Goal: Complete application form

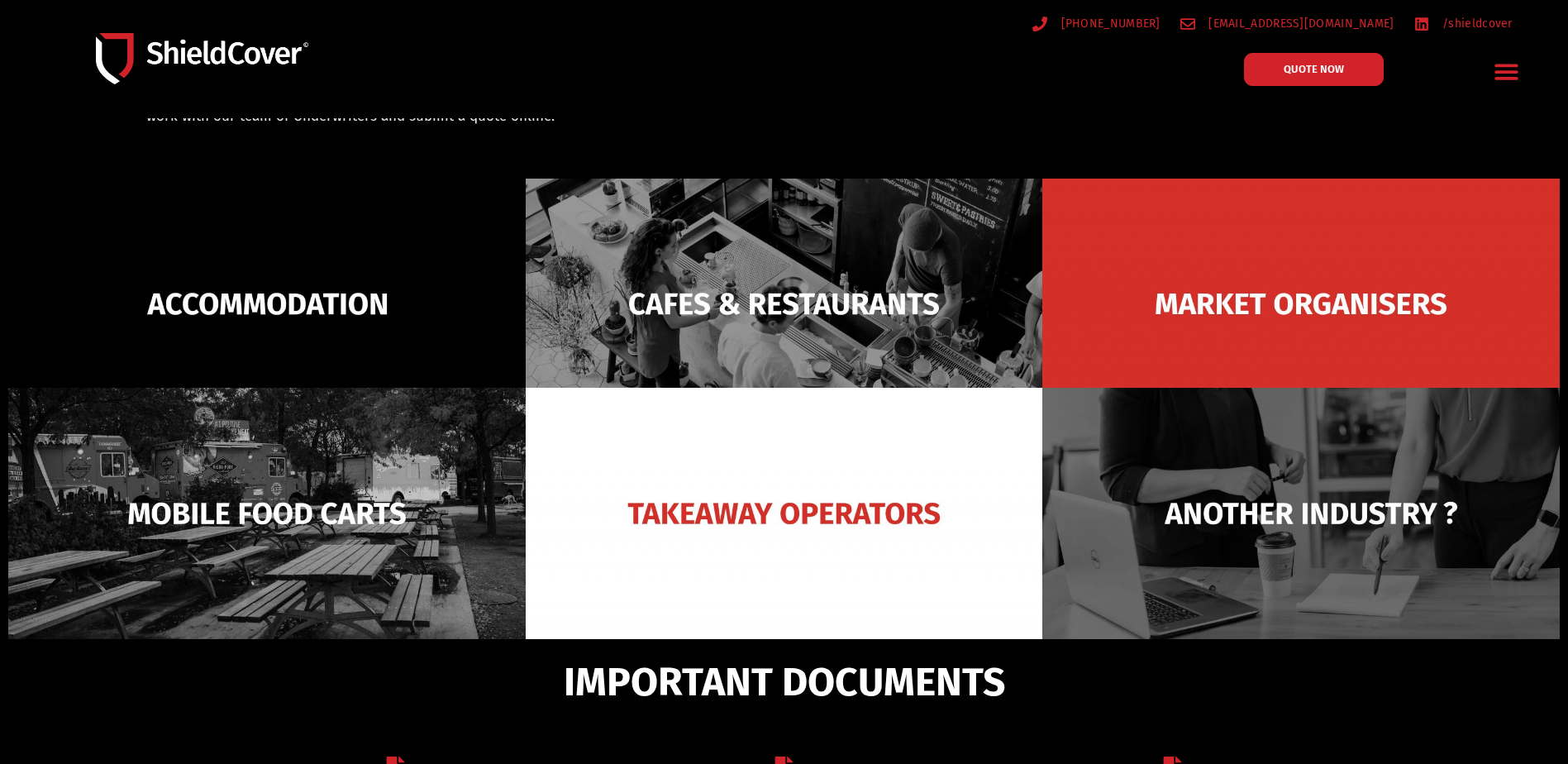
scroll to position [165, 0]
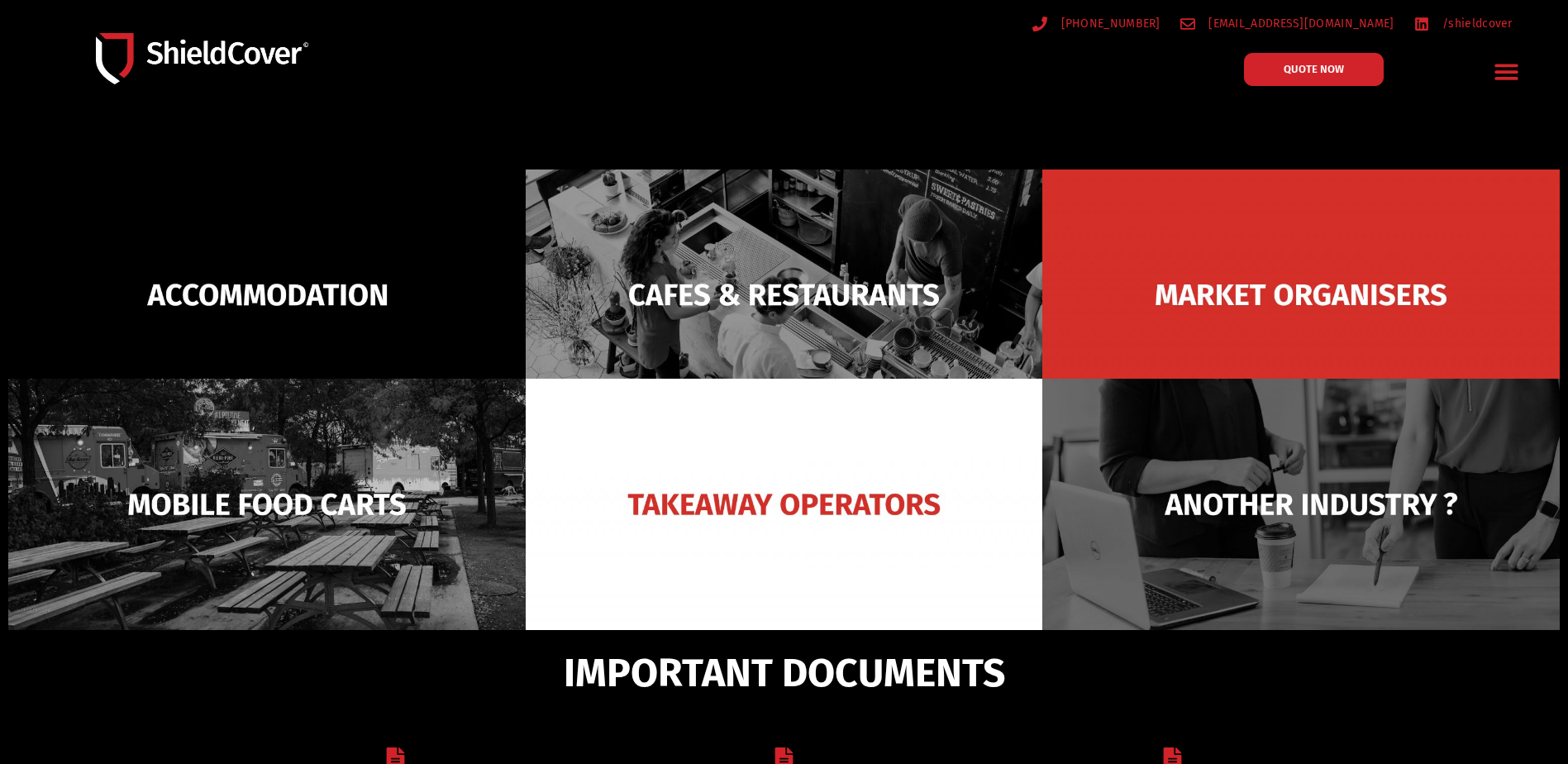
click at [969, 668] on span "IMPORTANT DOCUMENTS" at bounding box center [784, 672] width 441 height 31
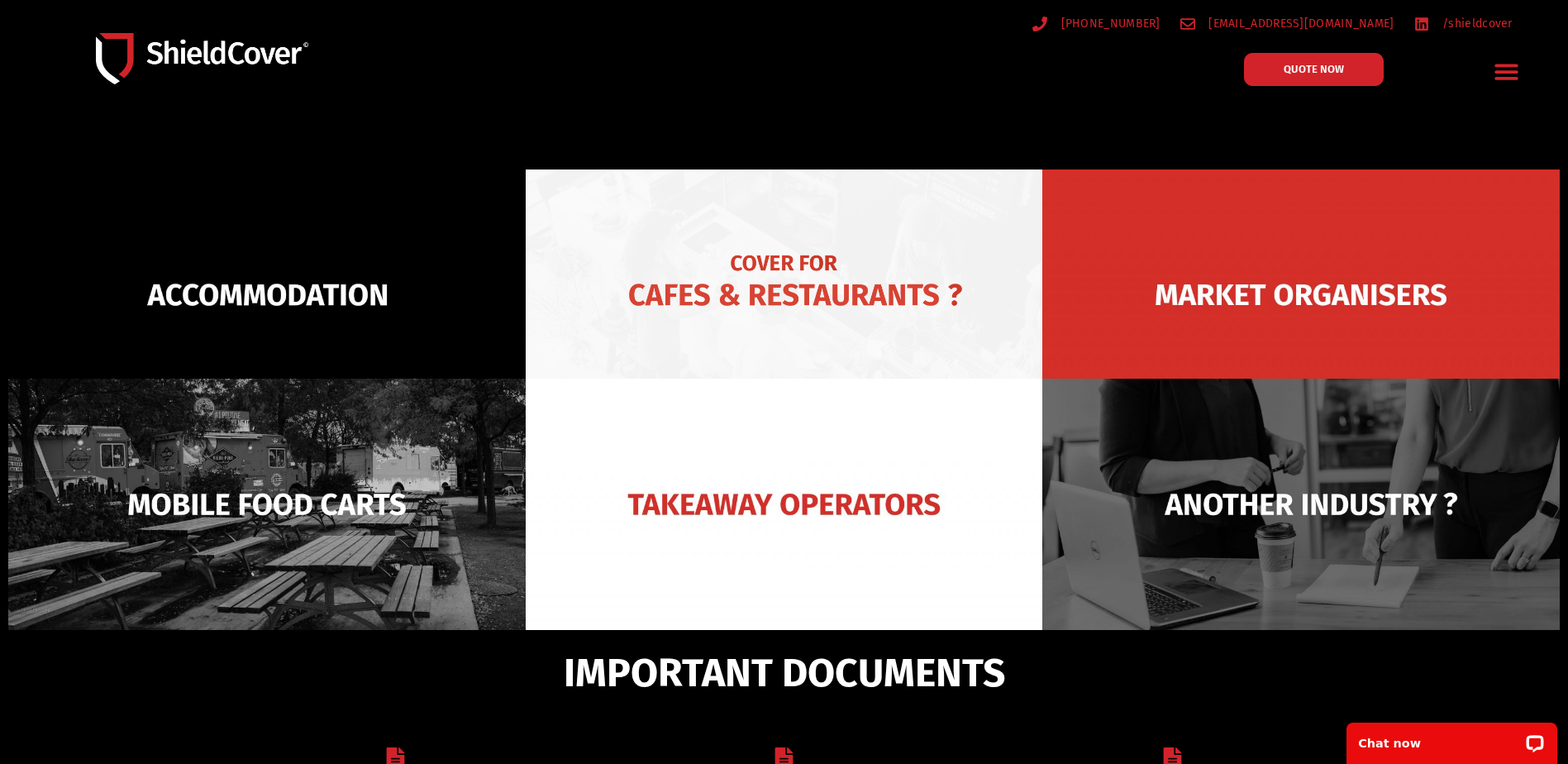
click at [751, 331] on img at bounding box center [785, 295] width 518 height 251
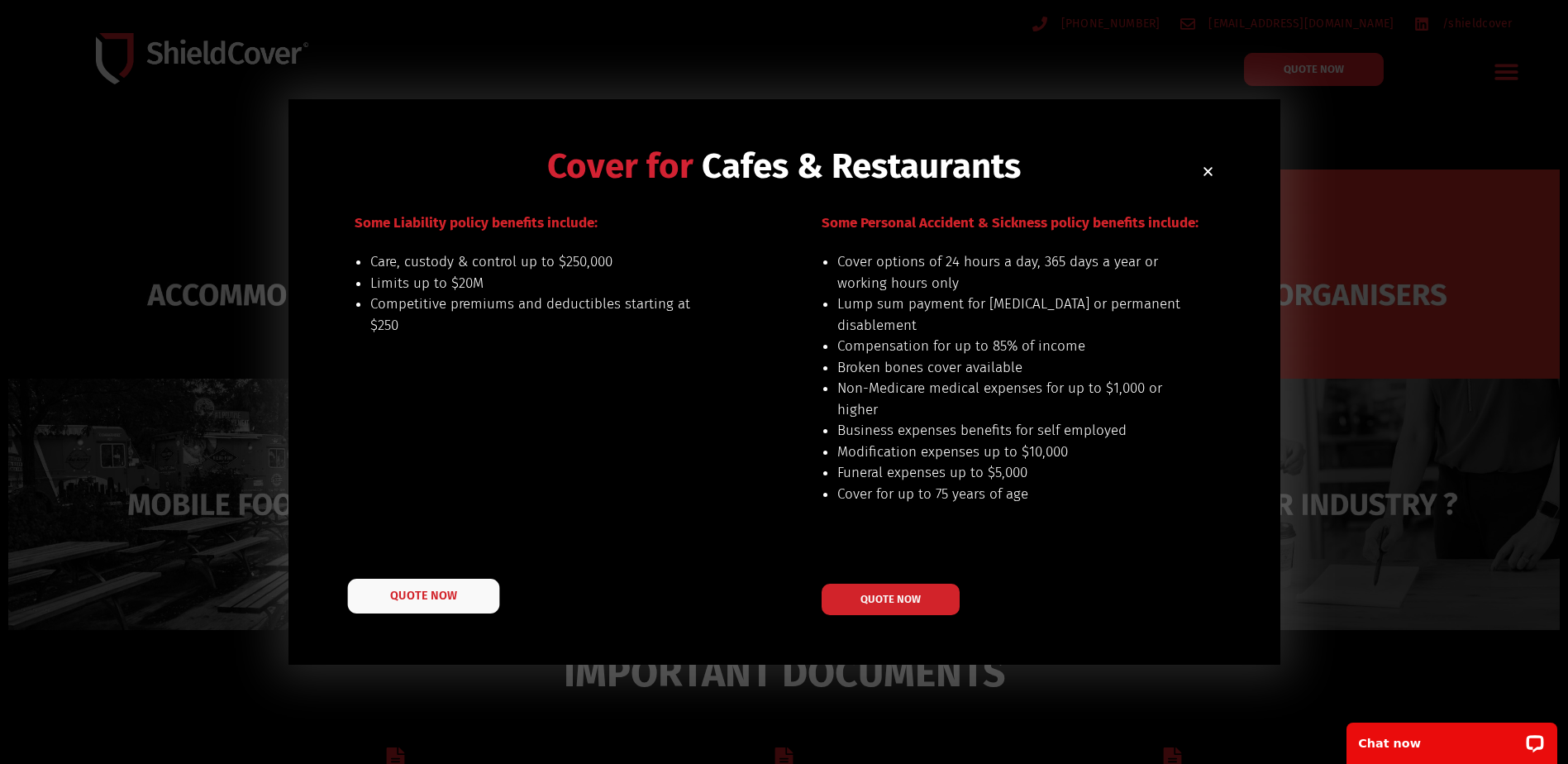
click at [394, 595] on span "QUOTE NOW" at bounding box center [423, 595] width 66 height 11
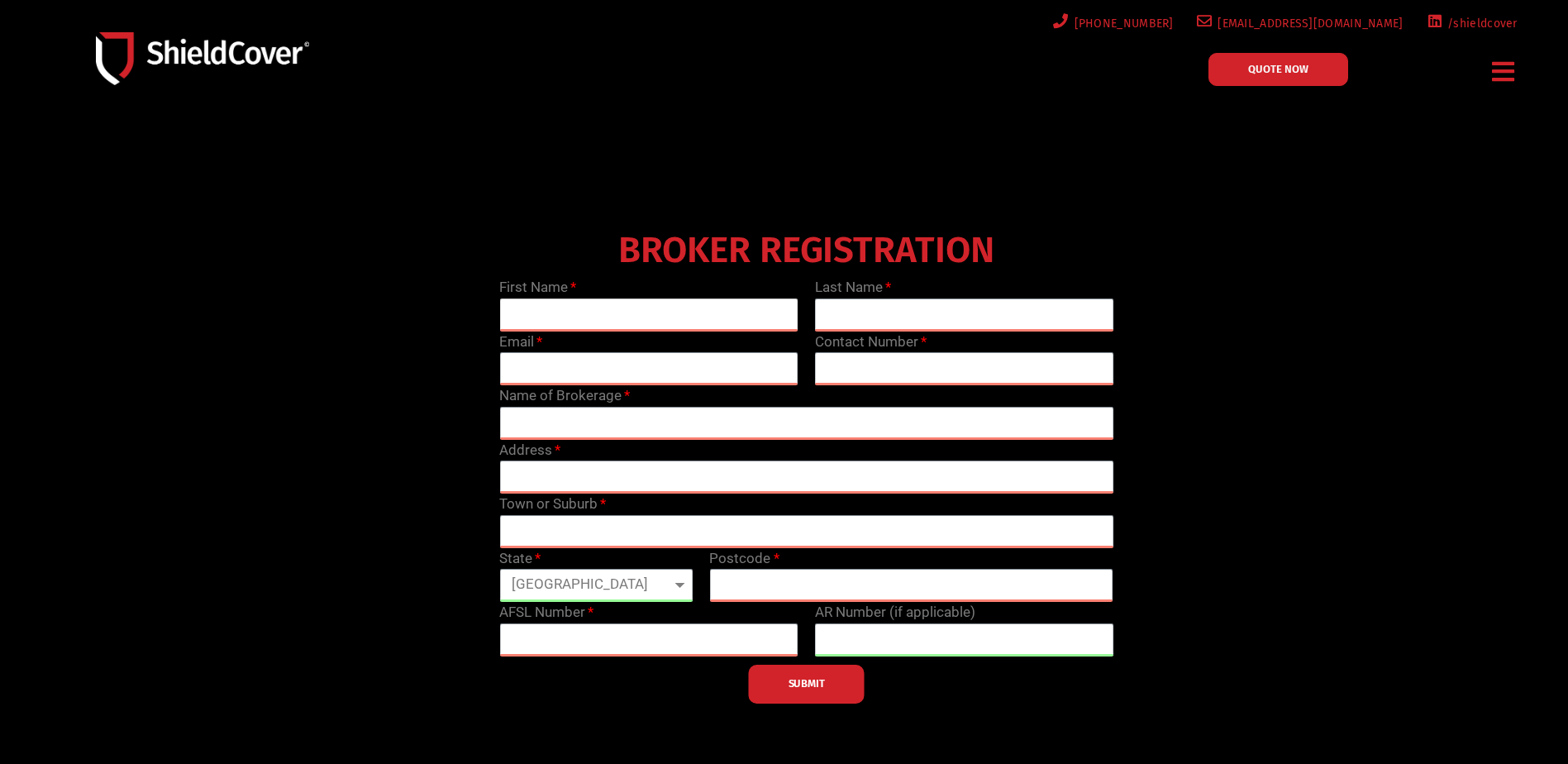
click at [597, 314] on input "text" at bounding box center [649, 314] width 299 height 33
type input "[PERSON_NAME]"
type input "[PERSON_NAME][EMAIL_ADDRESS][PERSON_NAME][DOMAIN_NAME]"
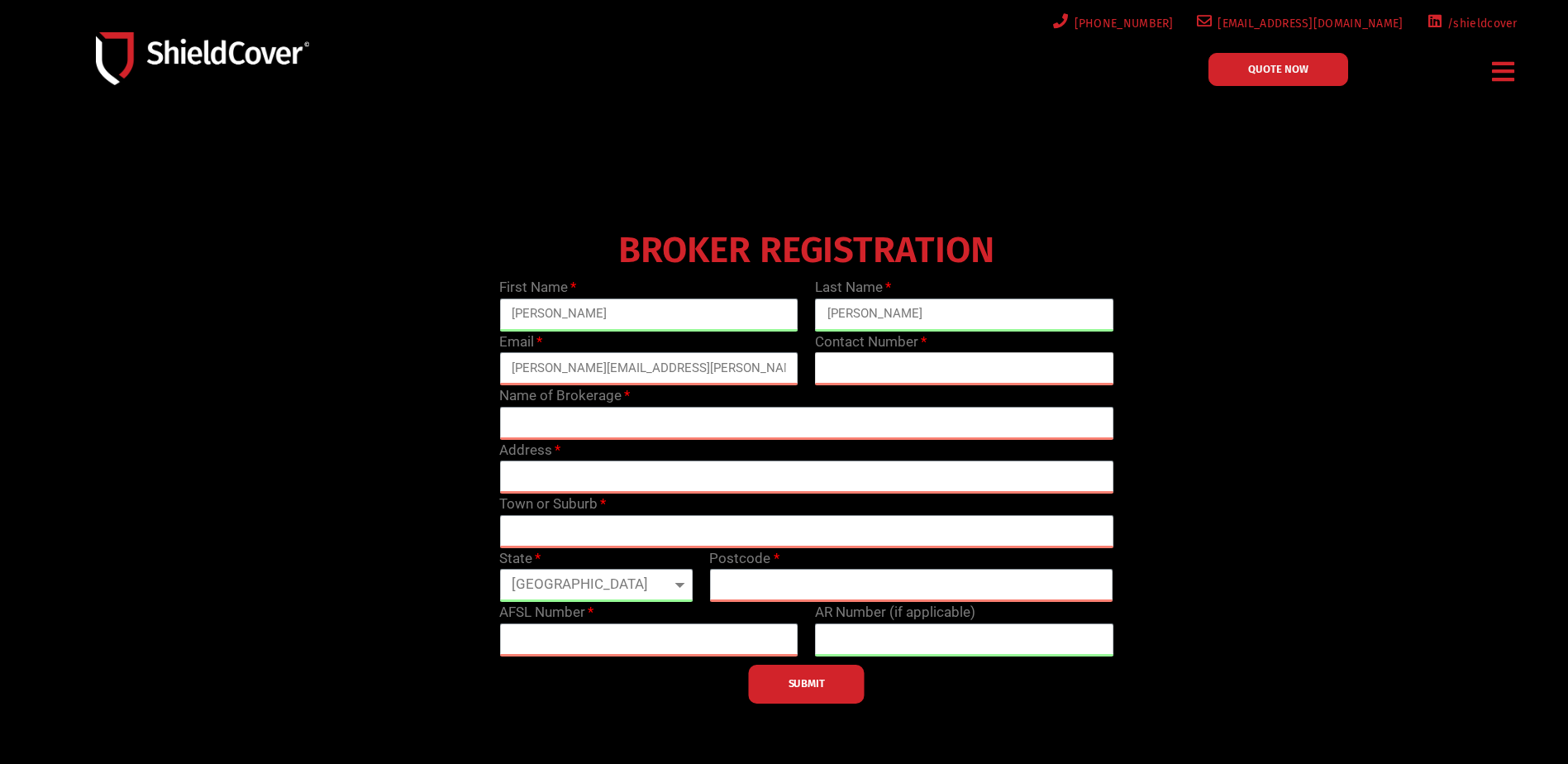
type input "0356254455"
click at [612, 433] on input "text" at bounding box center [807, 423] width 614 height 33
type input "Ensure Risk Solutions"
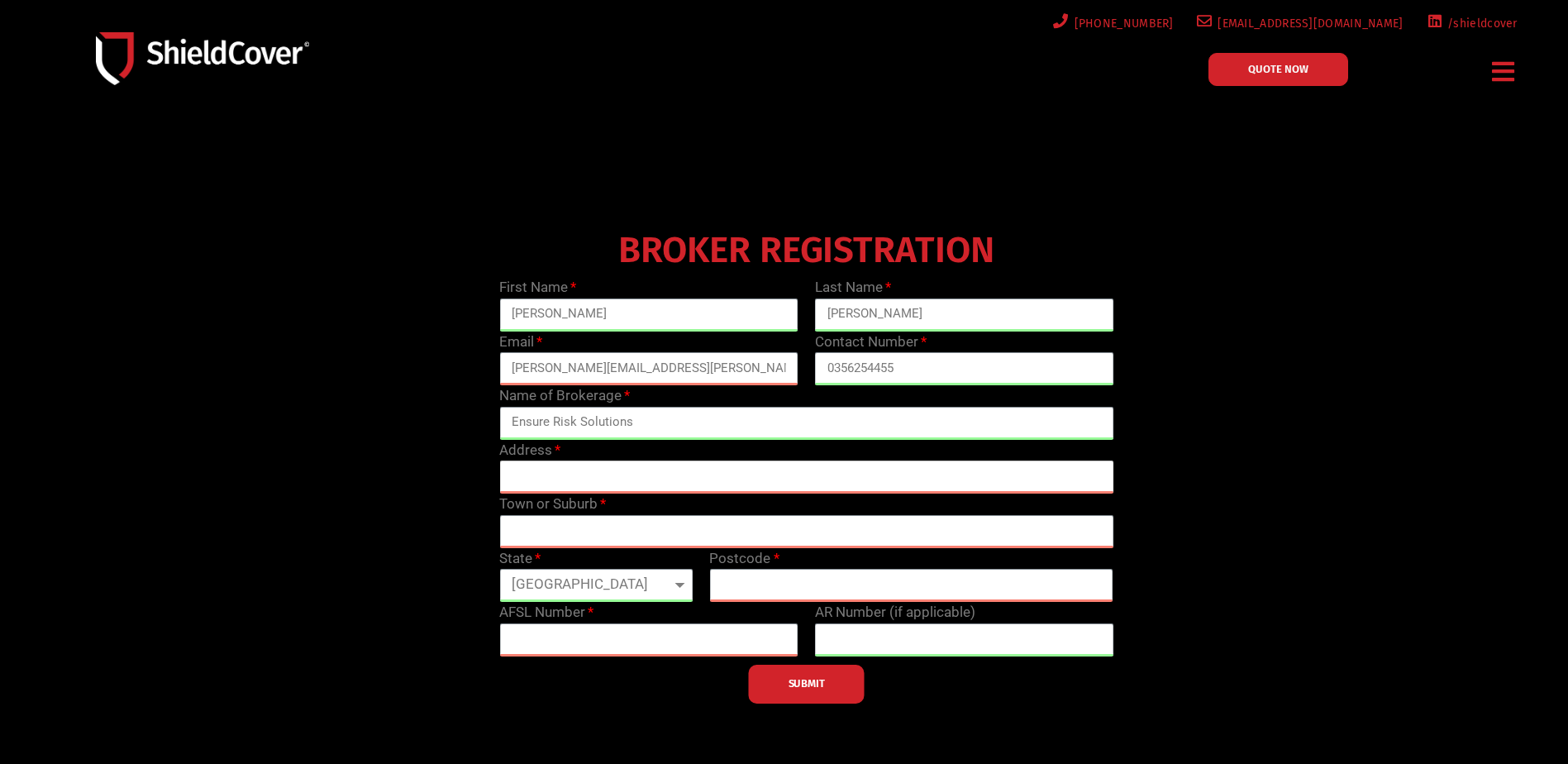
click at [593, 473] on input "text" at bounding box center [807, 476] width 614 height 33
type input "[STREET_ADDRESS][PERSON_NAME]"
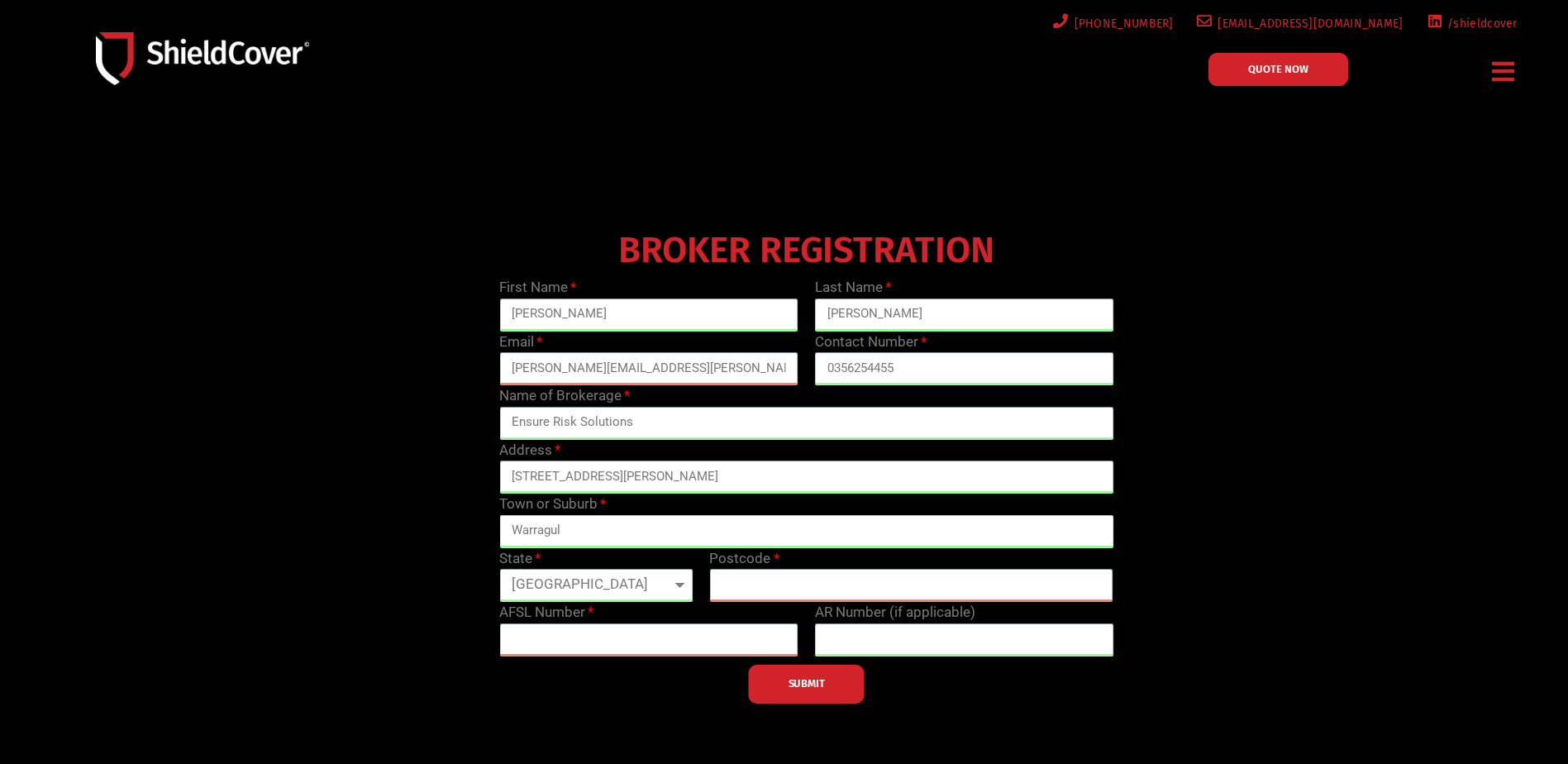
type input "Warragul"
click at [577, 575] on select "[GEOGRAPHIC_DATA] [GEOGRAPHIC_DATA] [GEOGRAPHIC_DATA] [GEOGRAPHIC_DATA] [GEOGRA…" at bounding box center [596, 585] width 194 height 33
select select "VIC"
click at [500, 569] on select "[GEOGRAPHIC_DATA] [GEOGRAPHIC_DATA] [GEOGRAPHIC_DATA] [GEOGRAPHIC_DATA] [GEOGRA…" at bounding box center [596, 585] width 194 height 33
click at [821, 580] on input "text" at bounding box center [912, 585] width 404 height 33
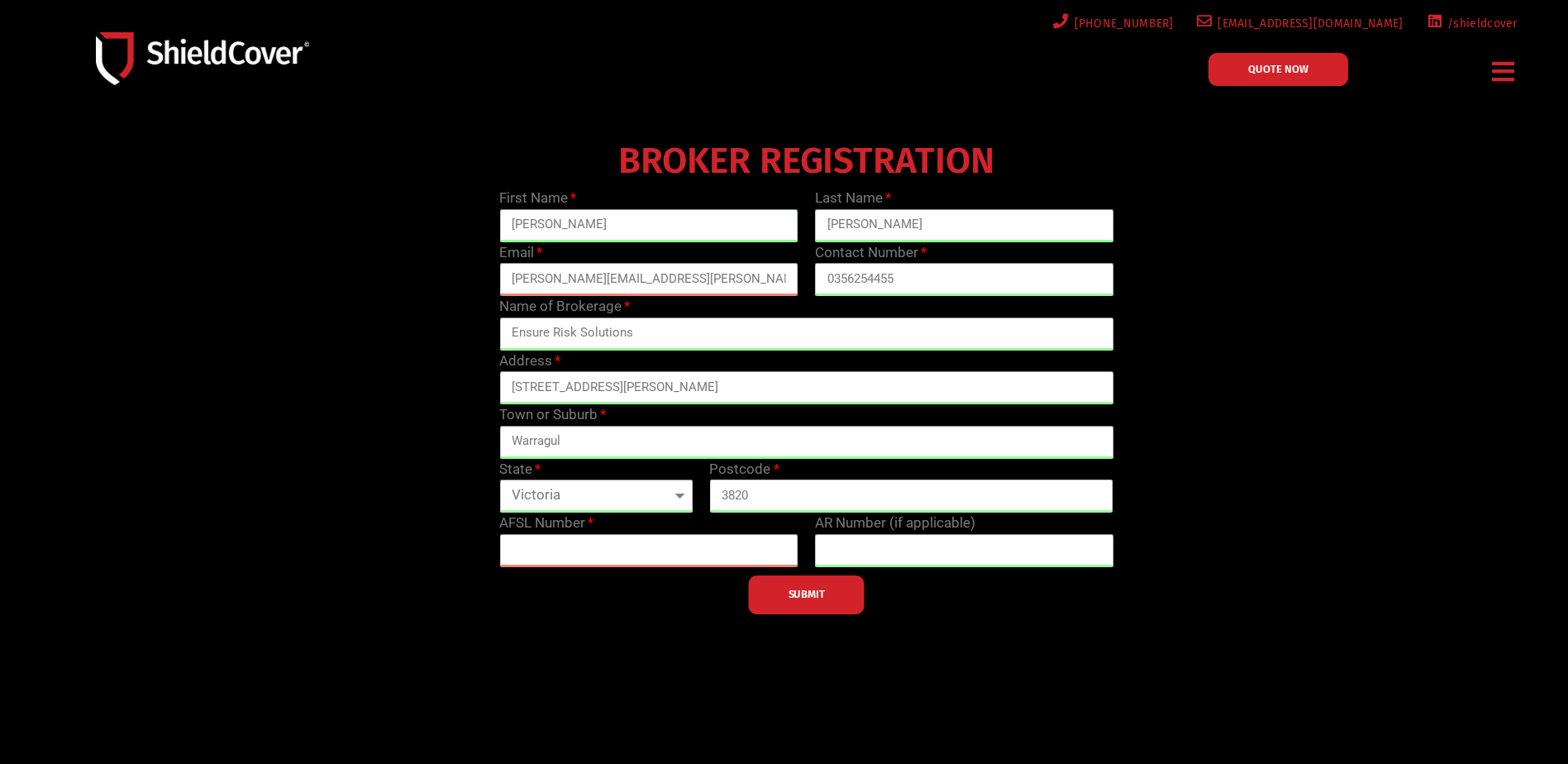
scroll to position [83, 0]
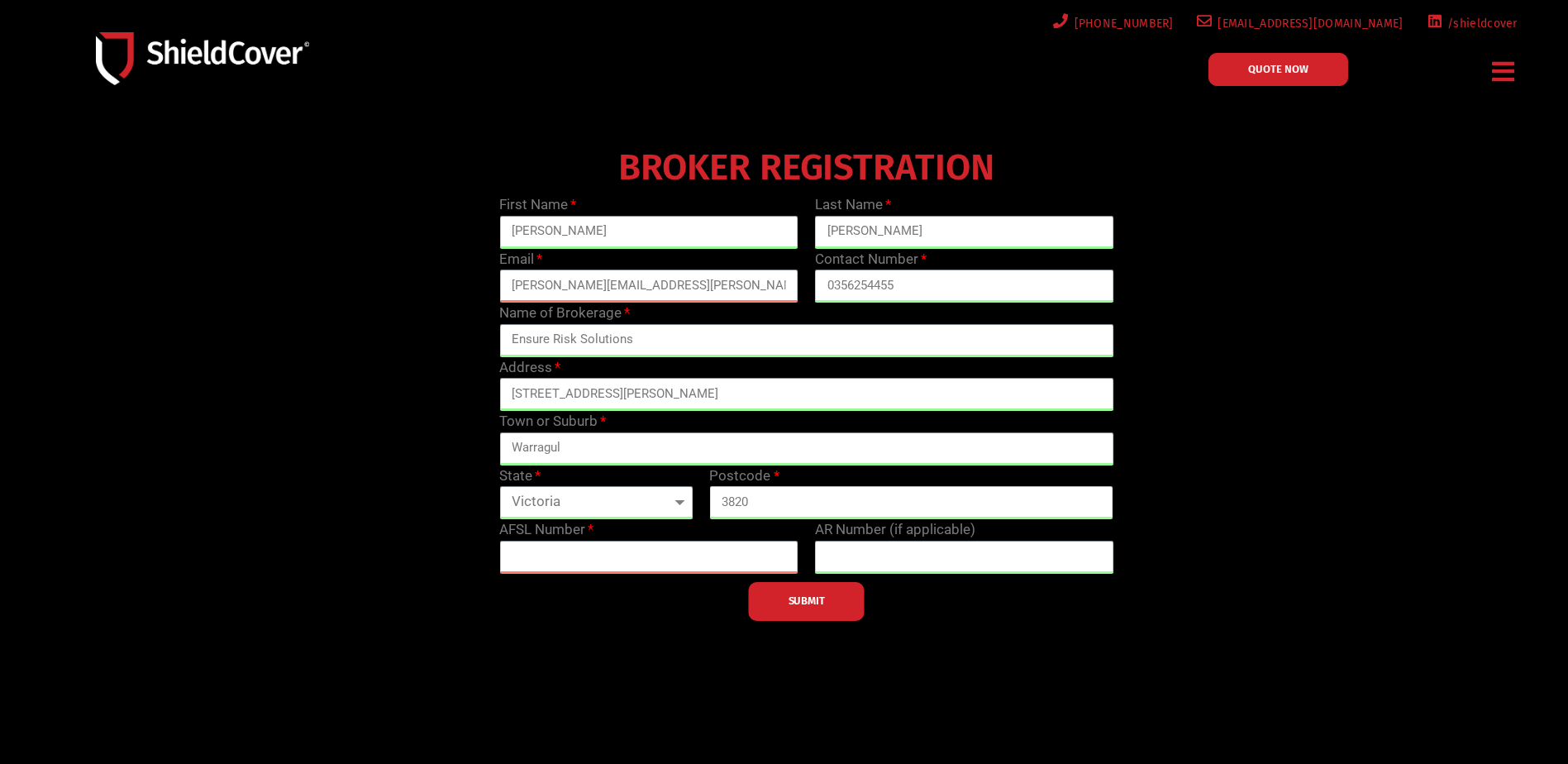
type input "3820"
click at [1286, 75] on span "QUOTE NOW" at bounding box center [1278, 68] width 60 height 10
